Goal: Task Accomplishment & Management: Manage account settings

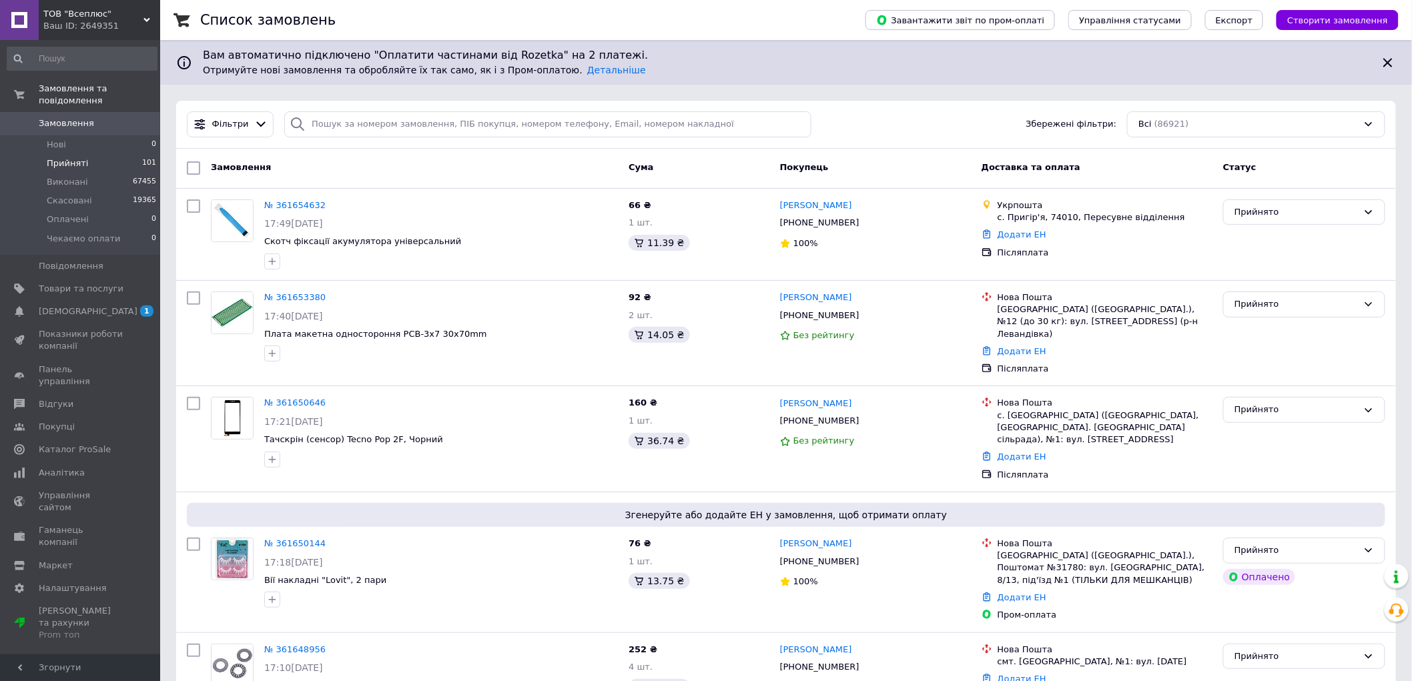
click at [105, 154] on li "Прийняті 101" at bounding box center [82, 163] width 164 height 19
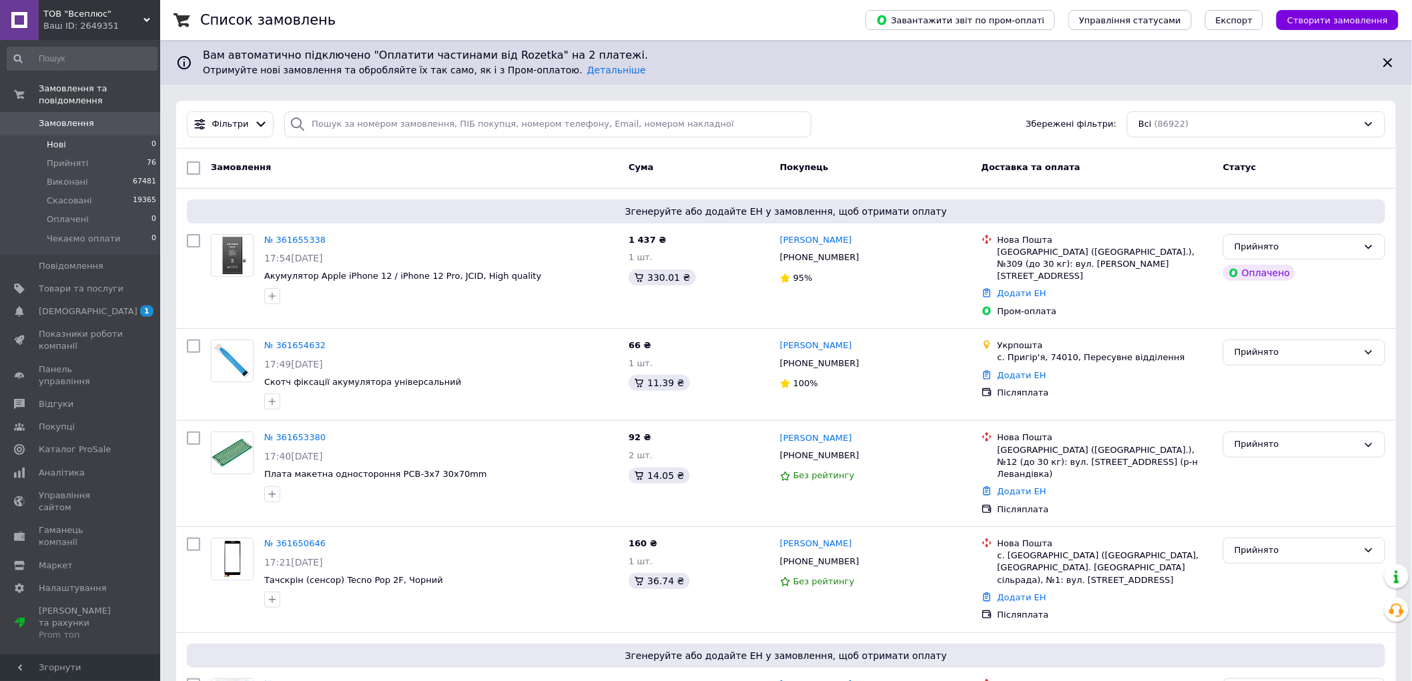
click at [110, 135] on li "Нові 0" at bounding box center [82, 144] width 164 height 19
